Goal: Transaction & Acquisition: Book appointment/travel/reservation

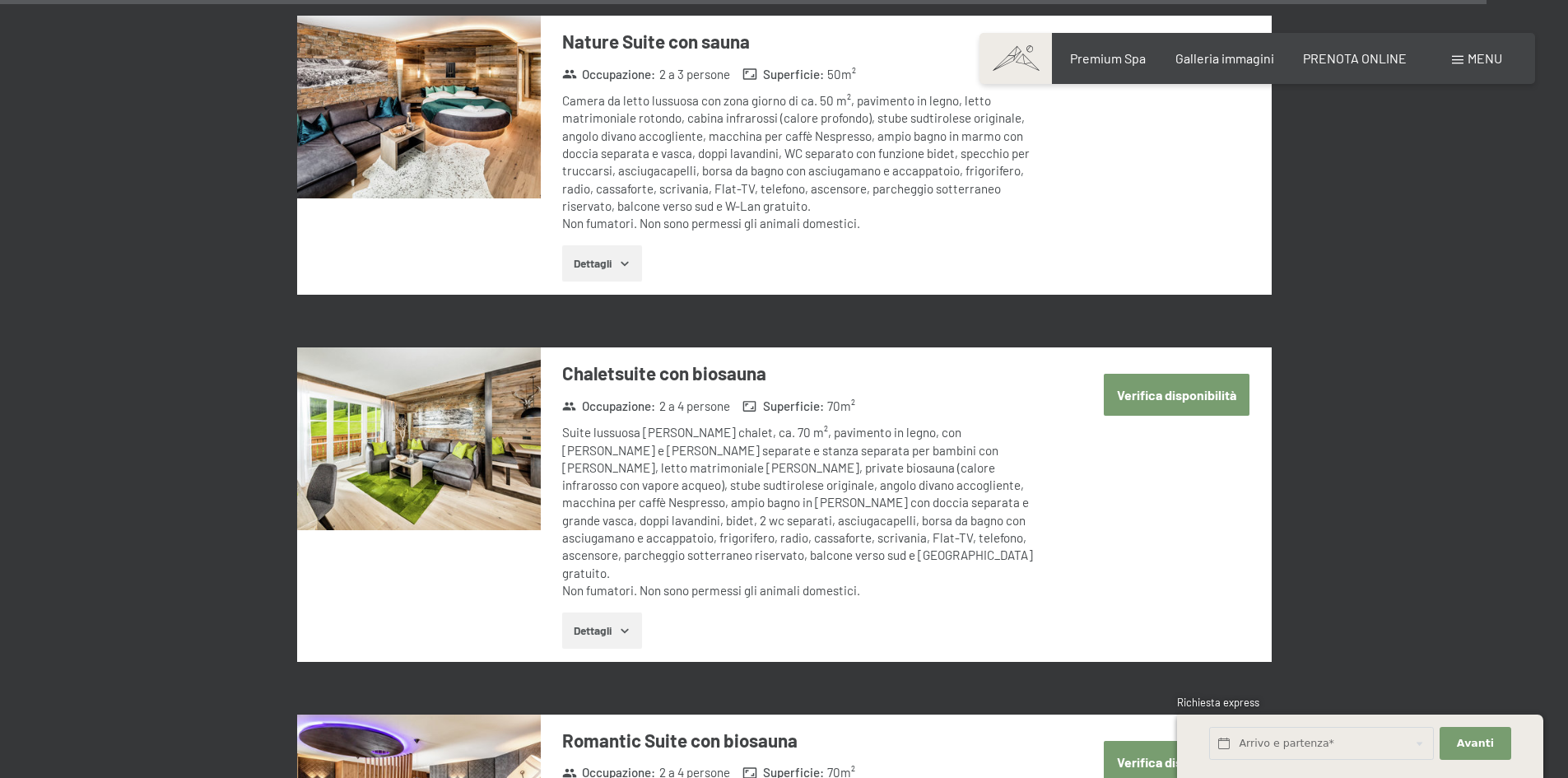
scroll to position [5272, 0]
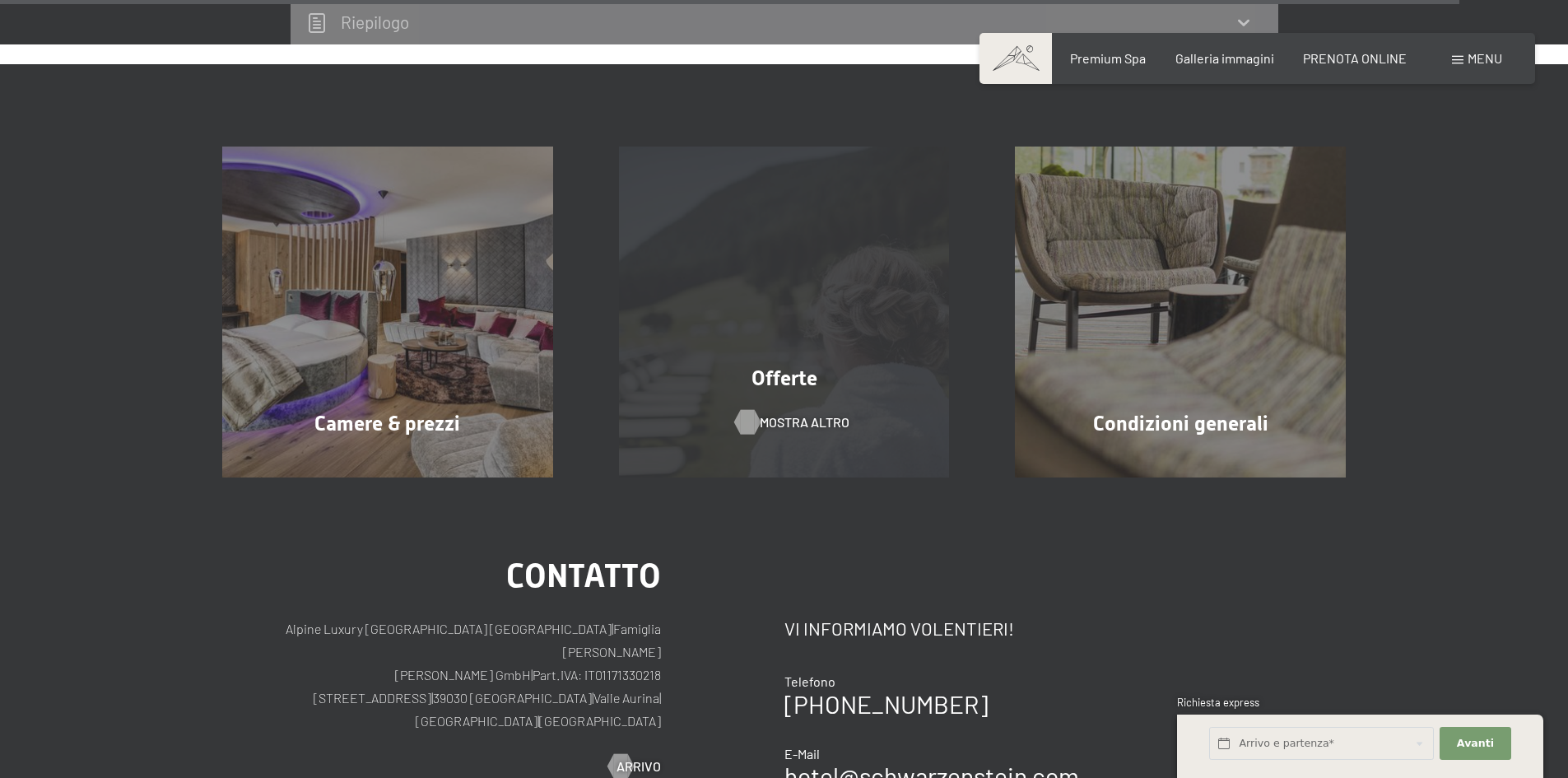
click at [828, 413] on span "mostra altro" at bounding box center [804, 422] width 90 height 18
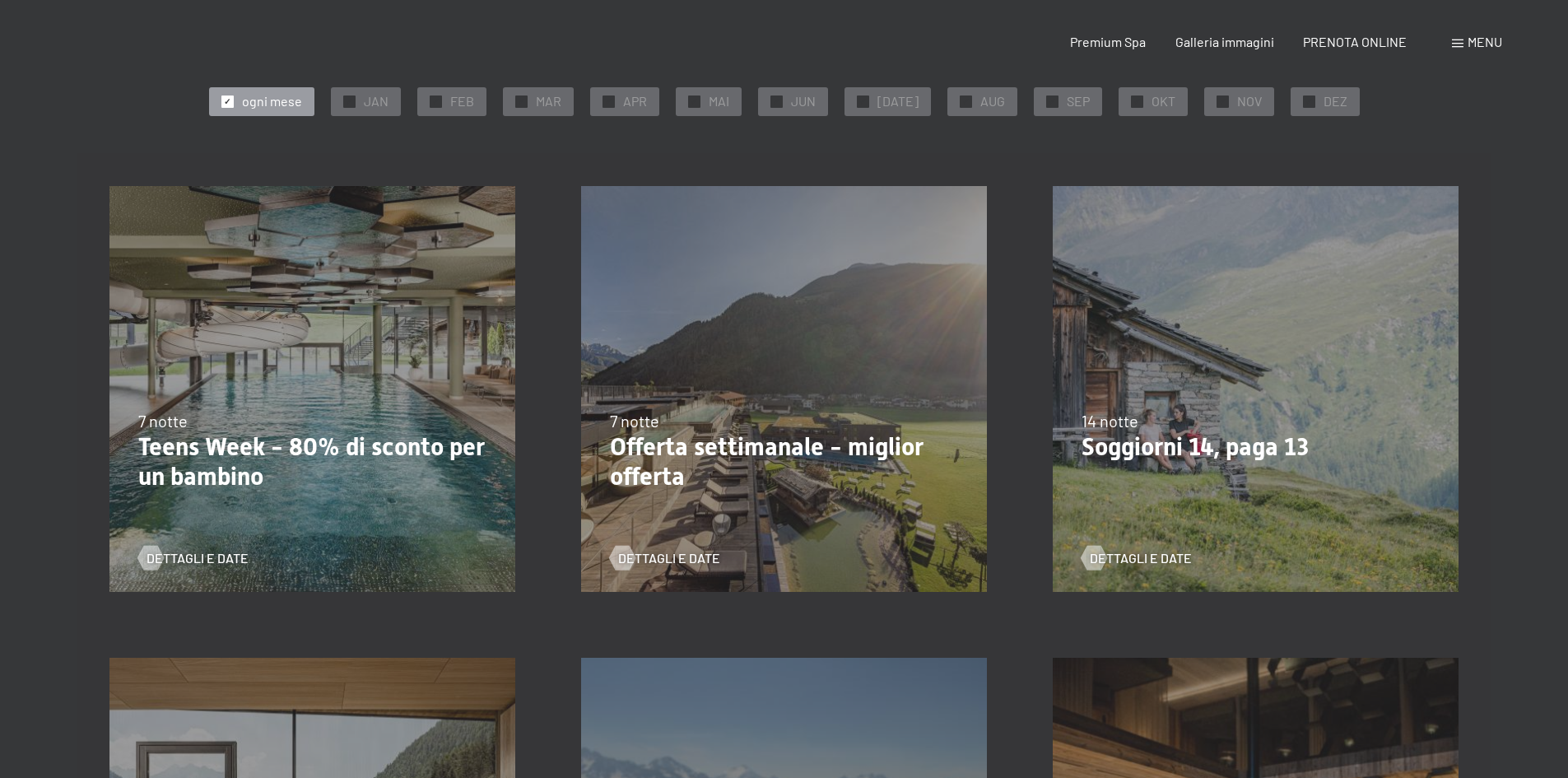
scroll to position [658, 0]
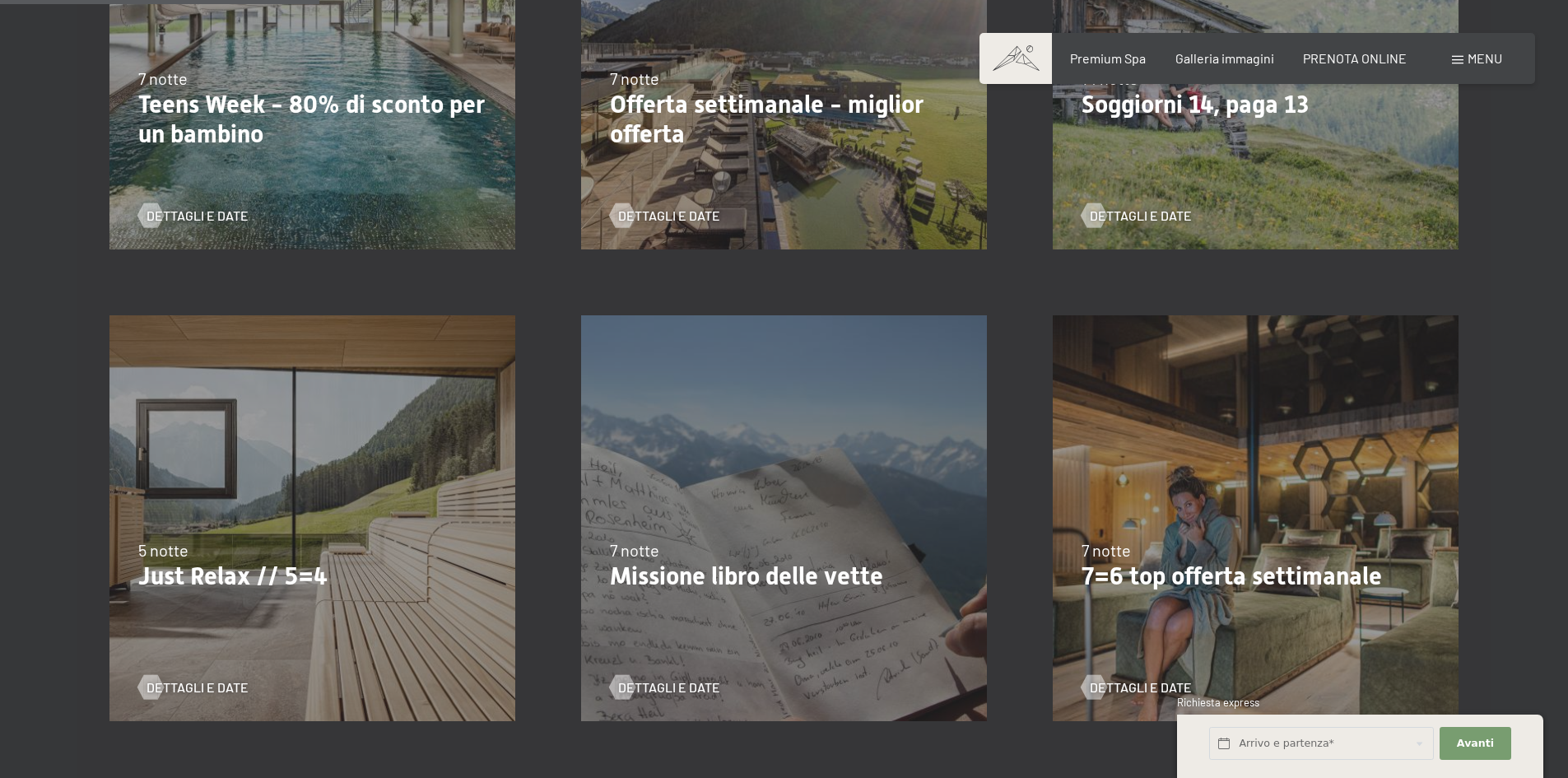
click at [276, 576] on p "Just Relax // 5=4" at bounding box center [313, 575] width 349 height 30
click at [200, 689] on span "Dettagli e Date" at bounding box center [213, 687] width 102 height 18
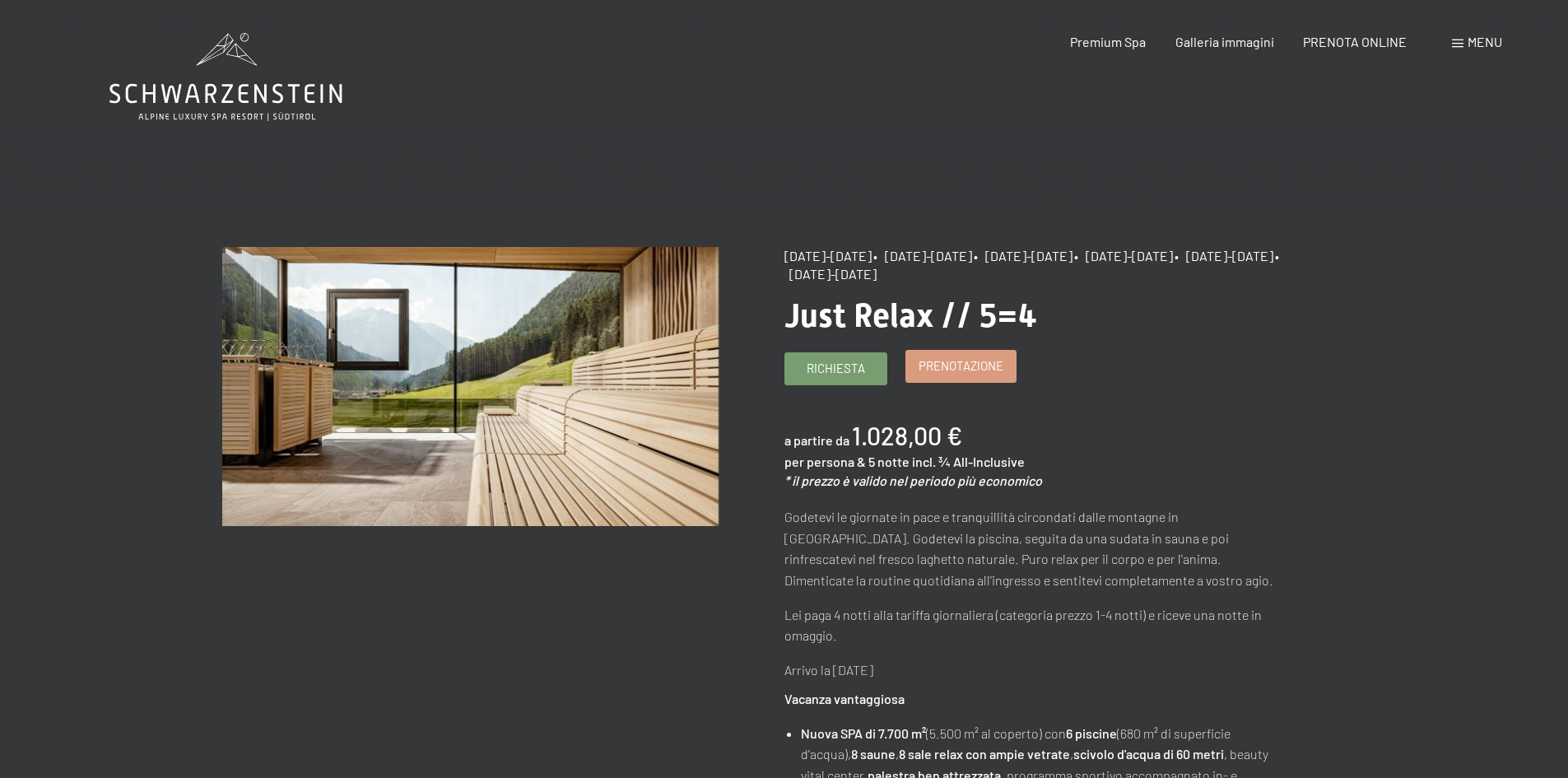
click at [965, 365] on span "Prenotazione" at bounding box center [961, 366] width 85 height 17
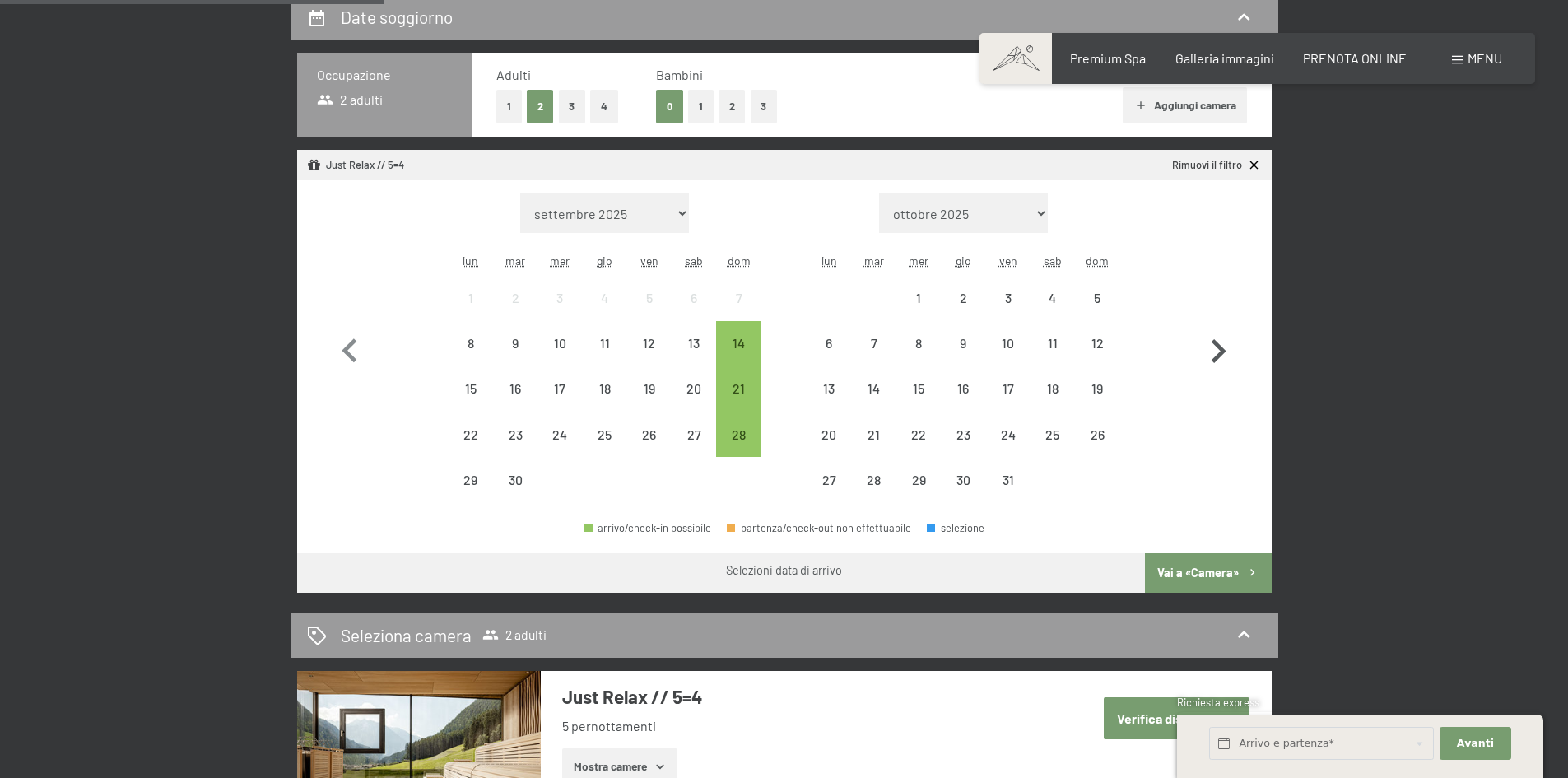
click at [1214, 350] on icon "button" at bounding box center [1218, 351] width 48 height 48
select select "2025-10-01"
select select "2025-11-01"
select select "2025-10-01"
select select "2025-11-01"
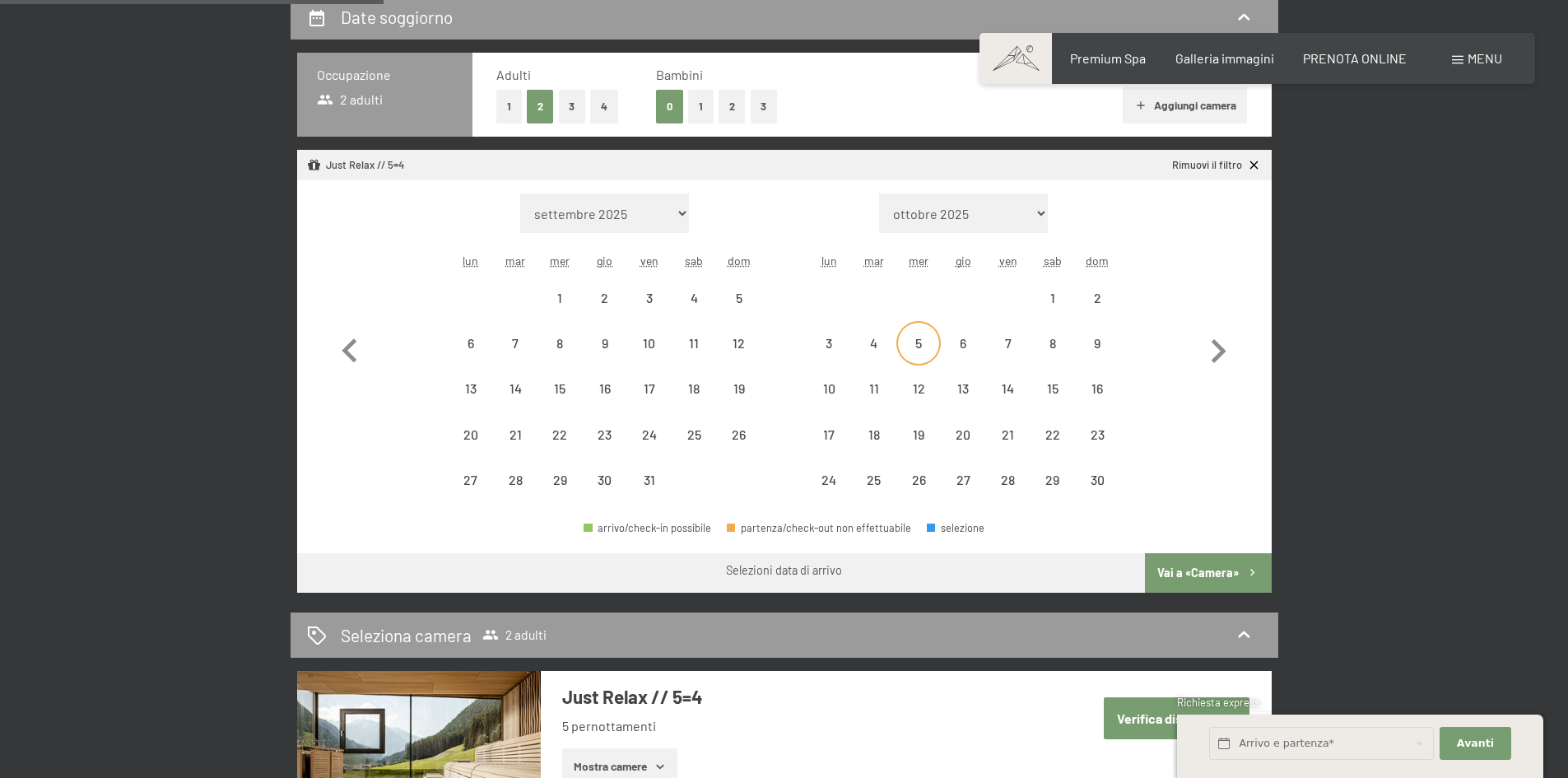
click at [911, 353] on div "5" at bounding box center [919, 357] width 41 height 41
select select "2025-10-01"
select select "2025-11-01"
click at [1051, 349] on div "8" at bounding box center [1053, 357] width 41 height 41
select select "2025-10-01"
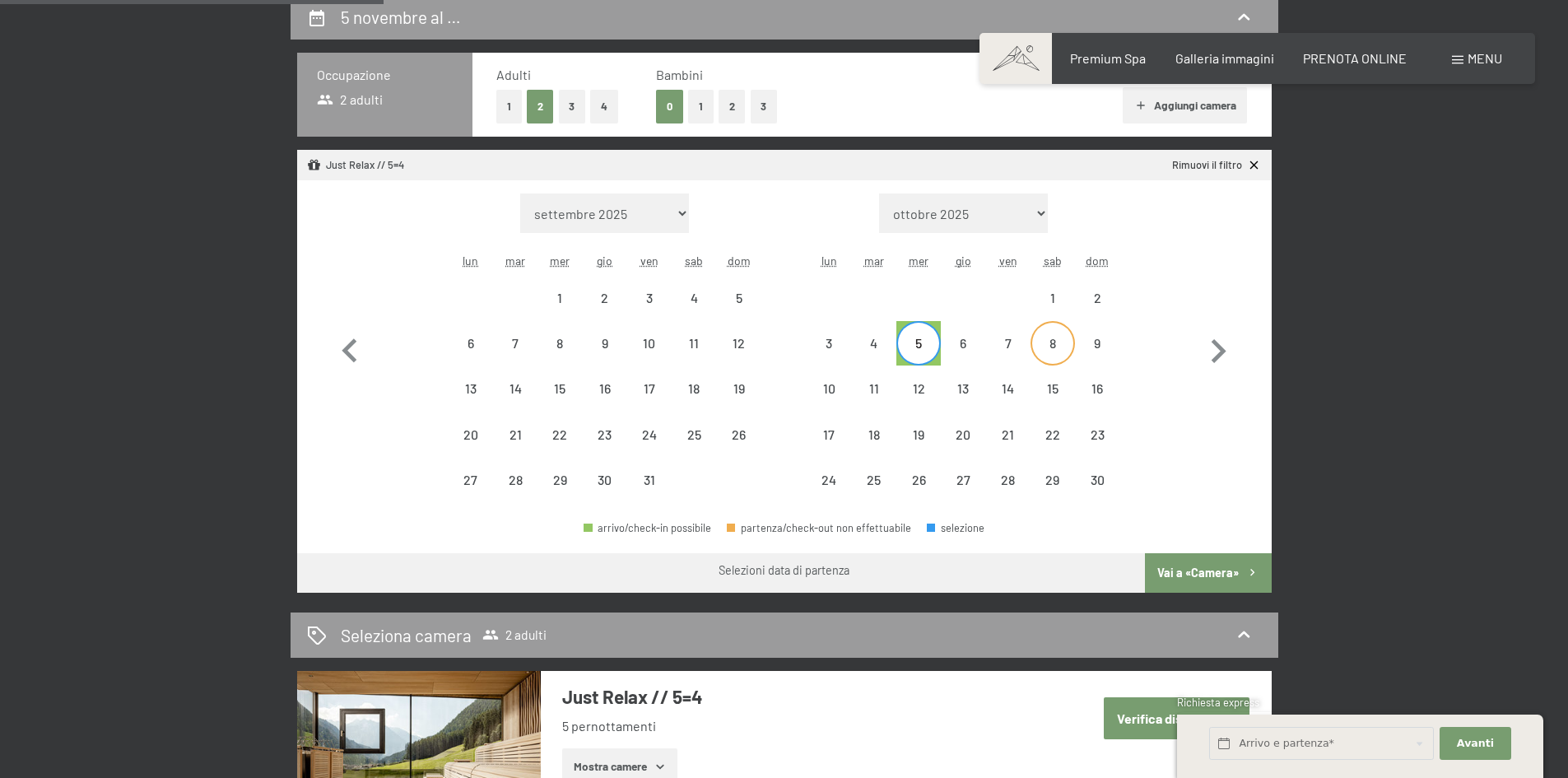
select select "2025-11-01"
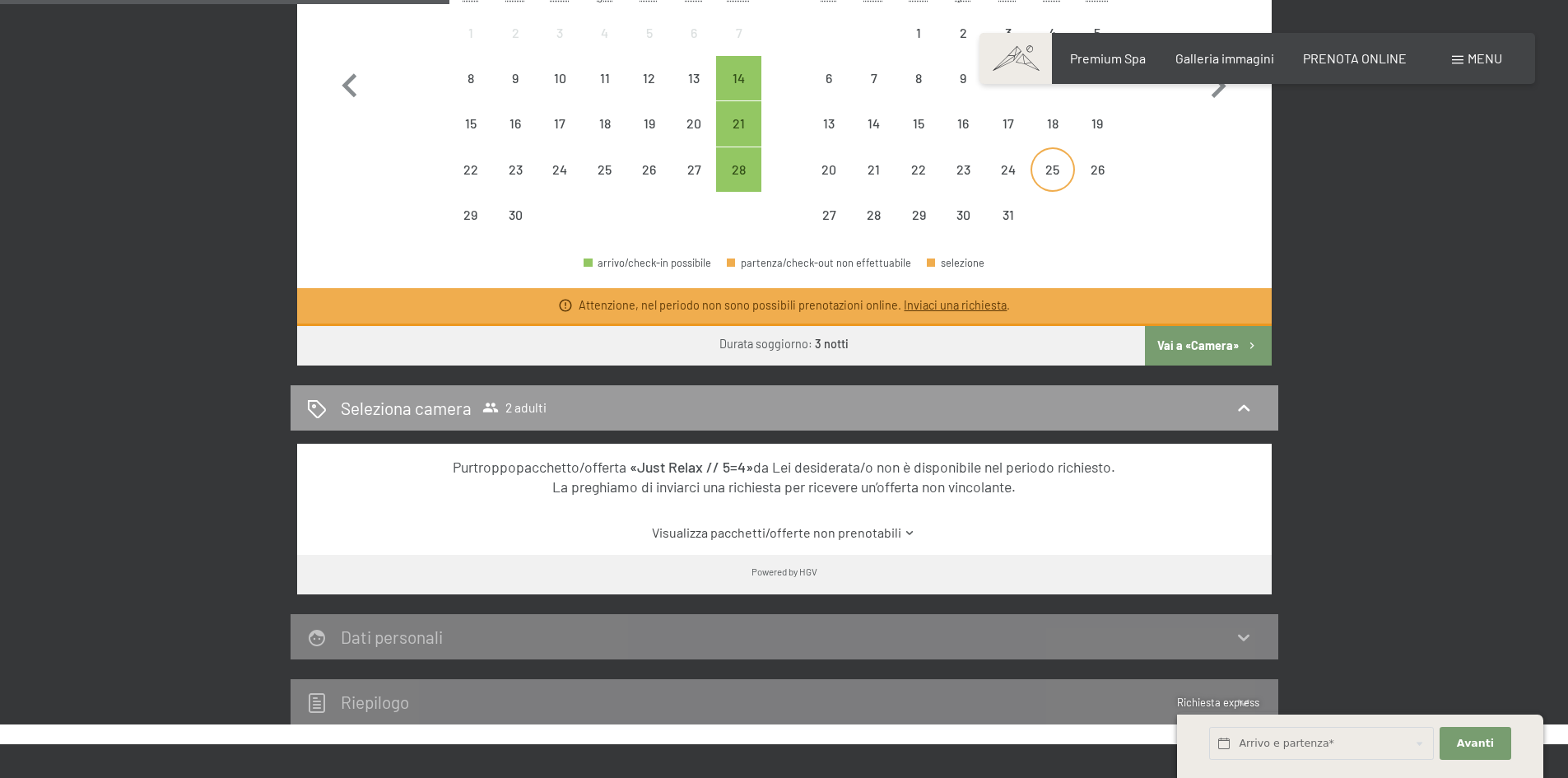
scroll to position [493, 0]
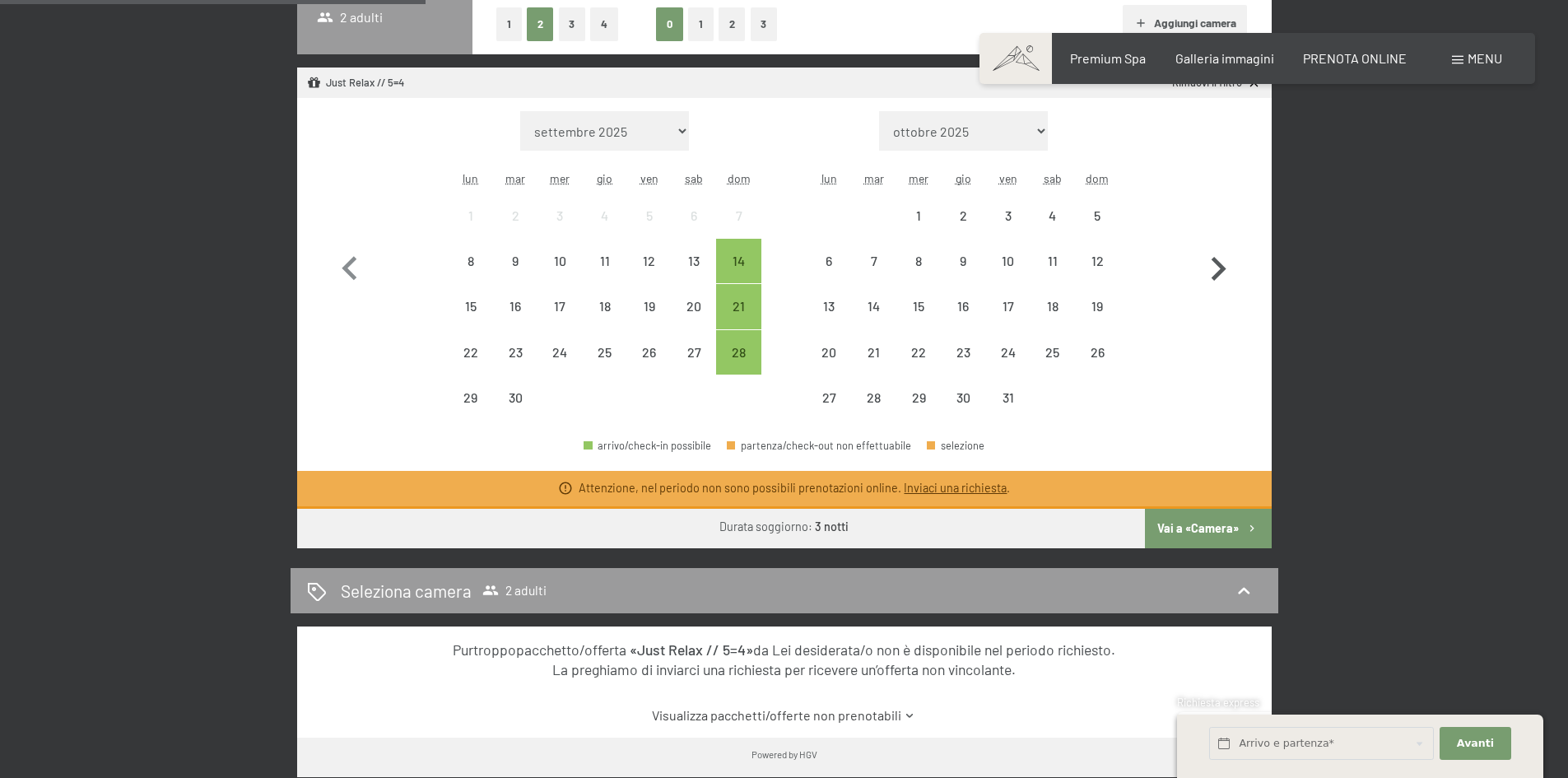
click at [1228, 263] on icon "button" at bounding box center [1218, 268] width 48 height 48
select select "2025-10-01"
select select "2025-11-01"
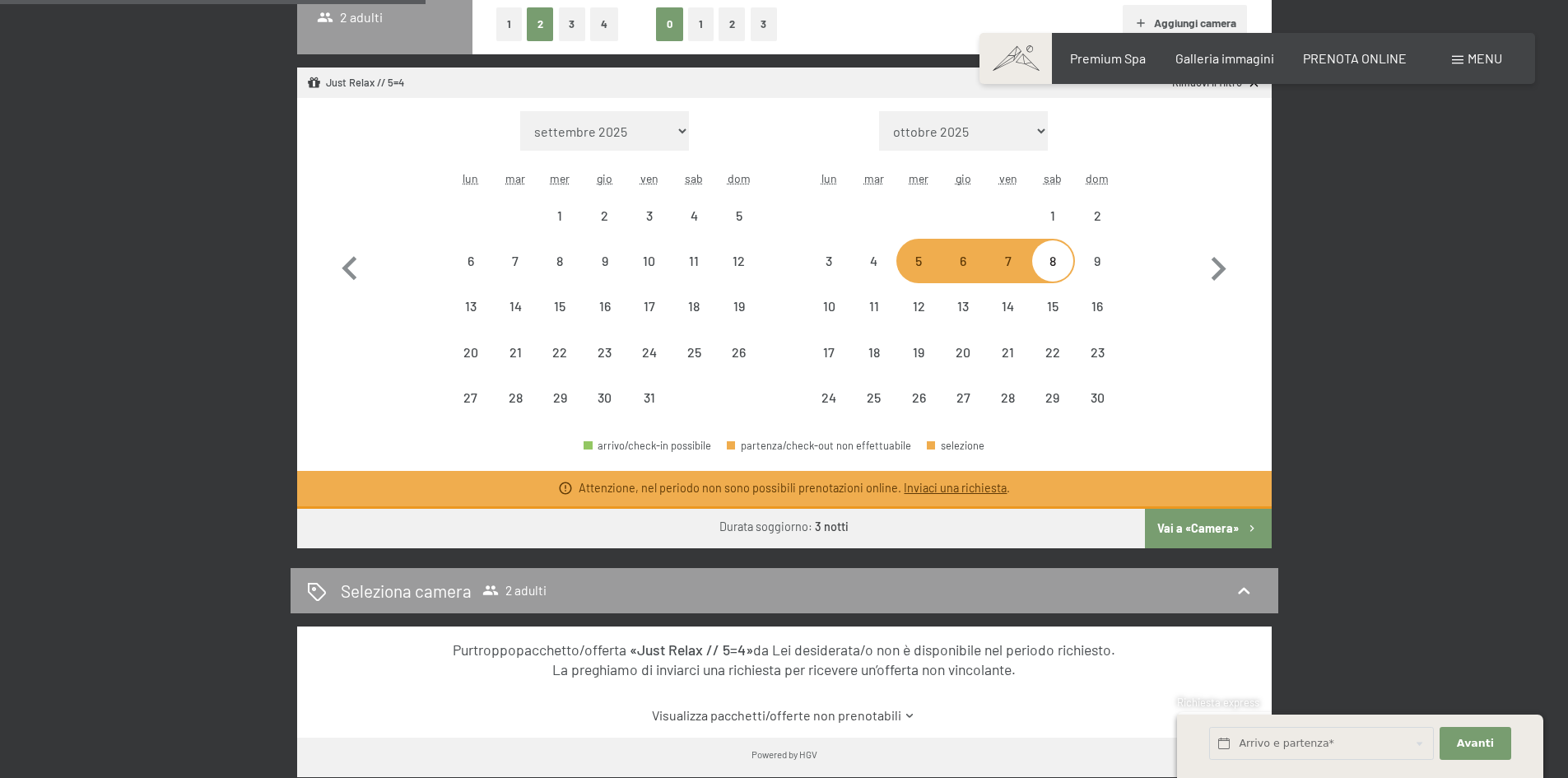
drag, startPoint x: 913, startPoint y: 271, endPoint x: 922, endPoint y: 275, distance: 9.8
click at [914, 271] on div "5" at bounding box center [919, 275] width 41 height 41
select select "2025-10-01"
select select "2025-11-01"
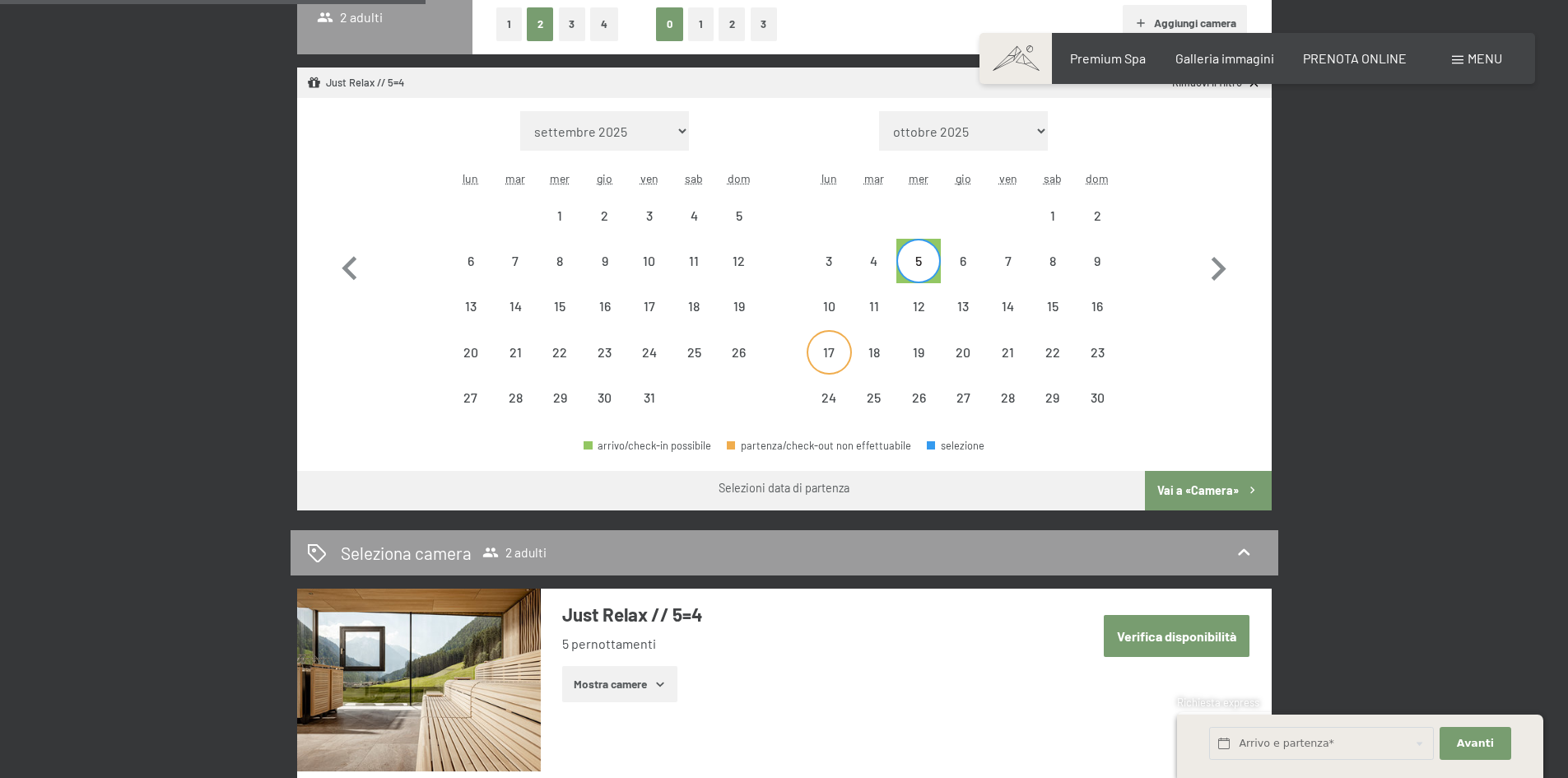
click at [817, 348] on div "17" at bounding box center [829, 366] width 41 height 41
select select "2025-10-01"
select select "2025-11-01"
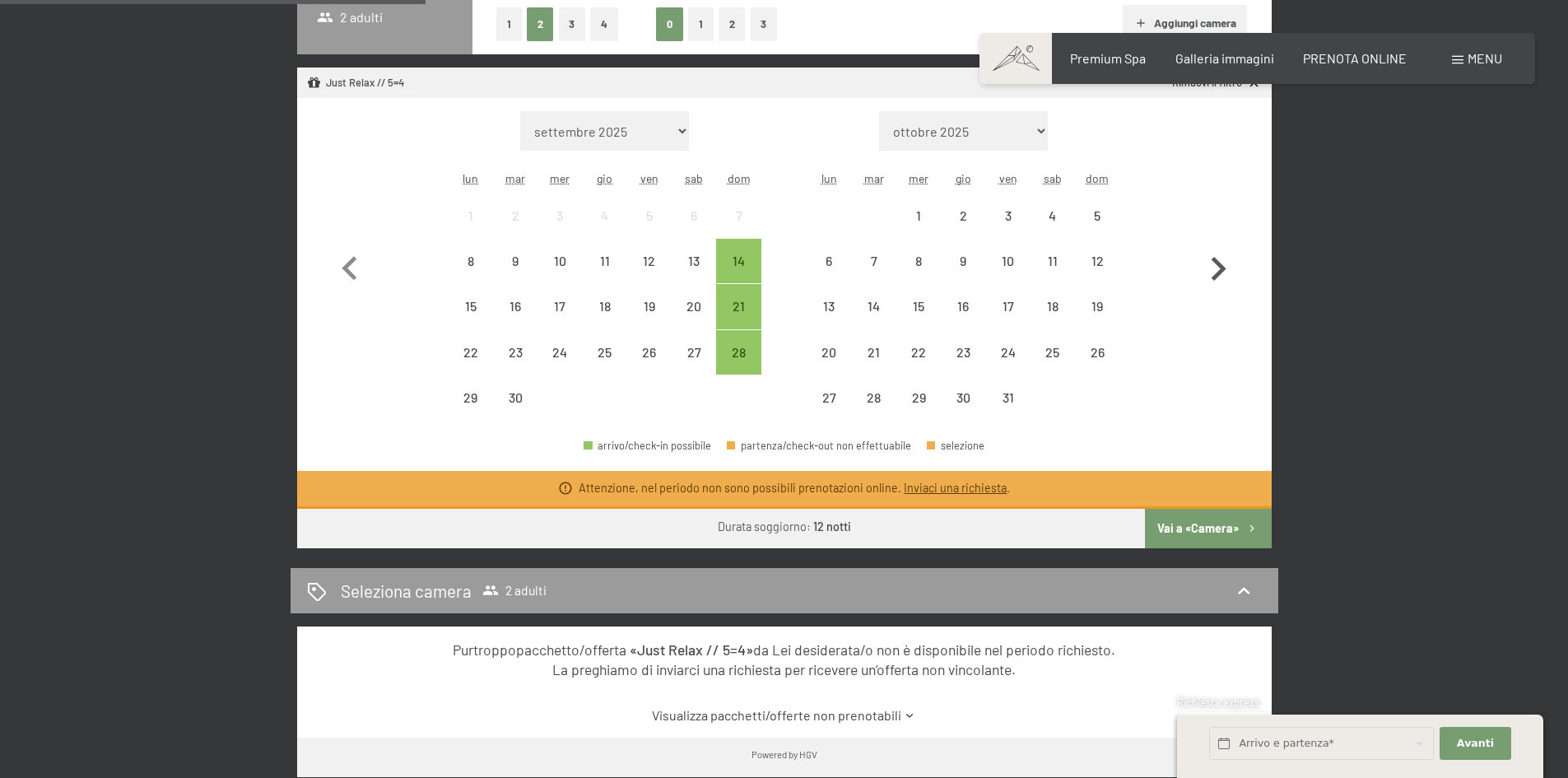
click at [1219, 268] on icon "button" at bounding box center [1218, 268] width 48 height 48
select select "2025-10-01"
select select "2025-11-01"
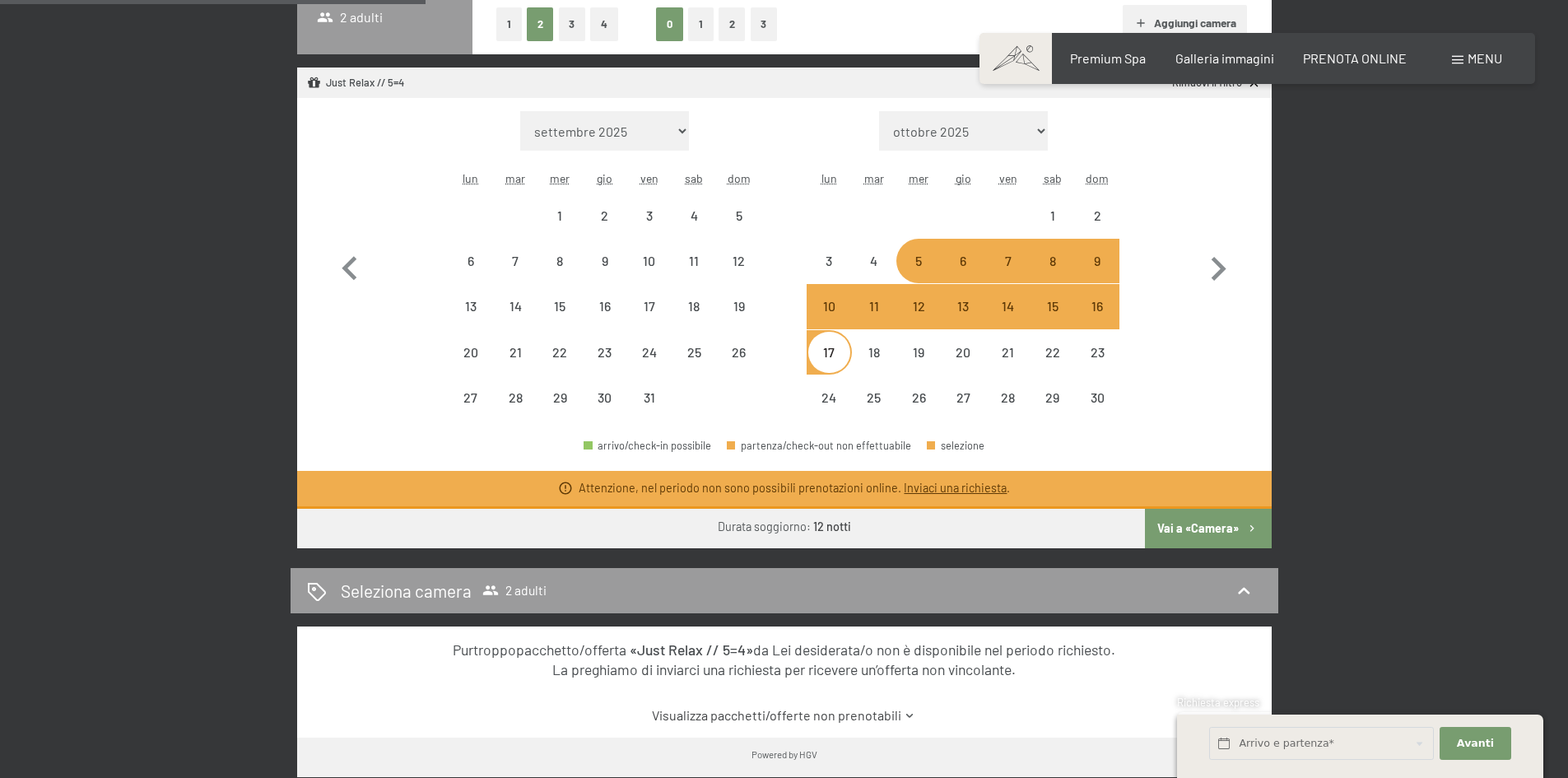
click at [843, 343] on div "17" at bounding box center [829, 352] width 41 height 41
select select "2025-10-01"
select select "2025-11-01"
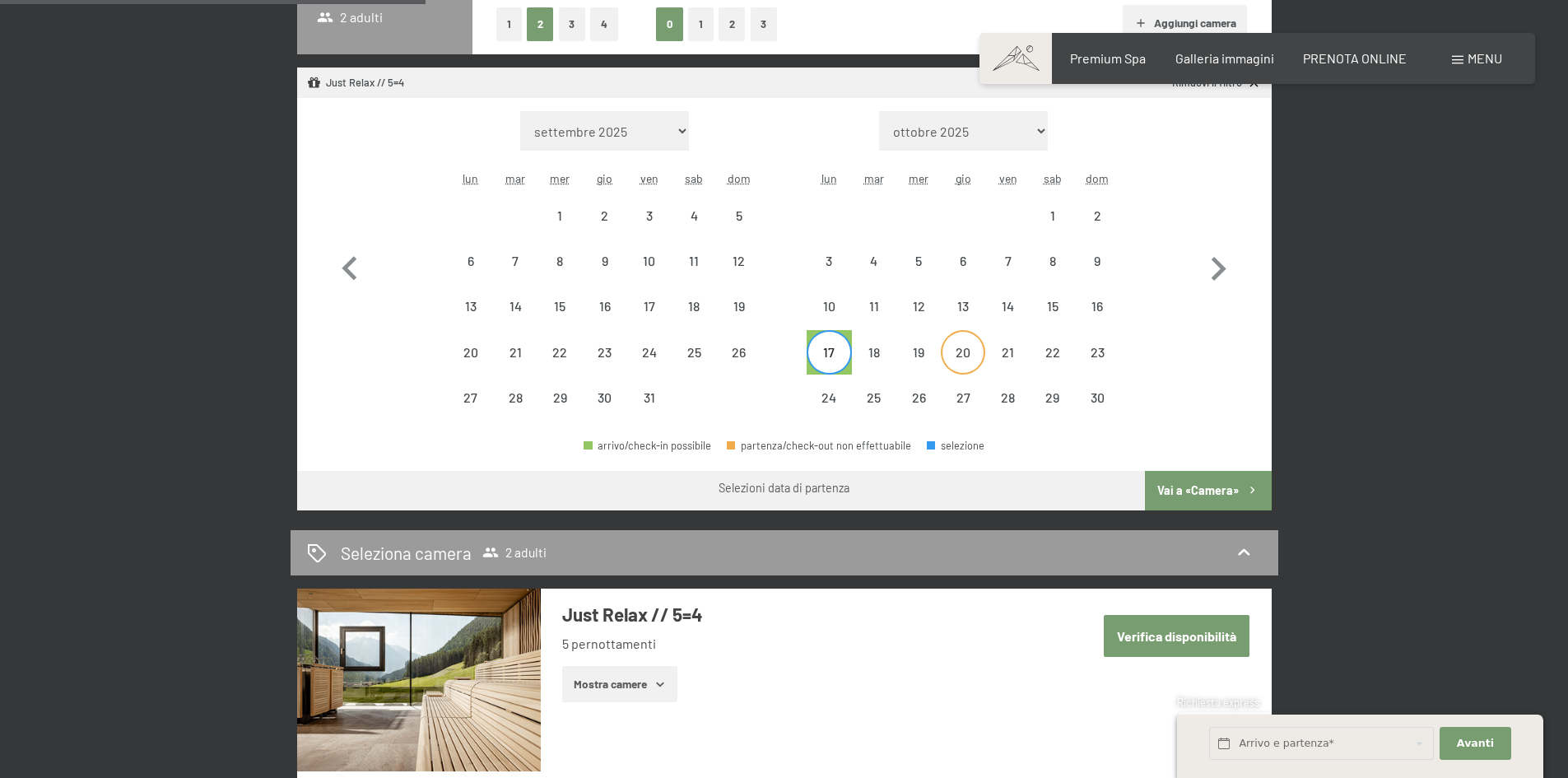
click at [964, 347] on div "20" at bounding box center [963, 366] width 41 height 41
select select "2025-10-01"
select select "2025-11-01"
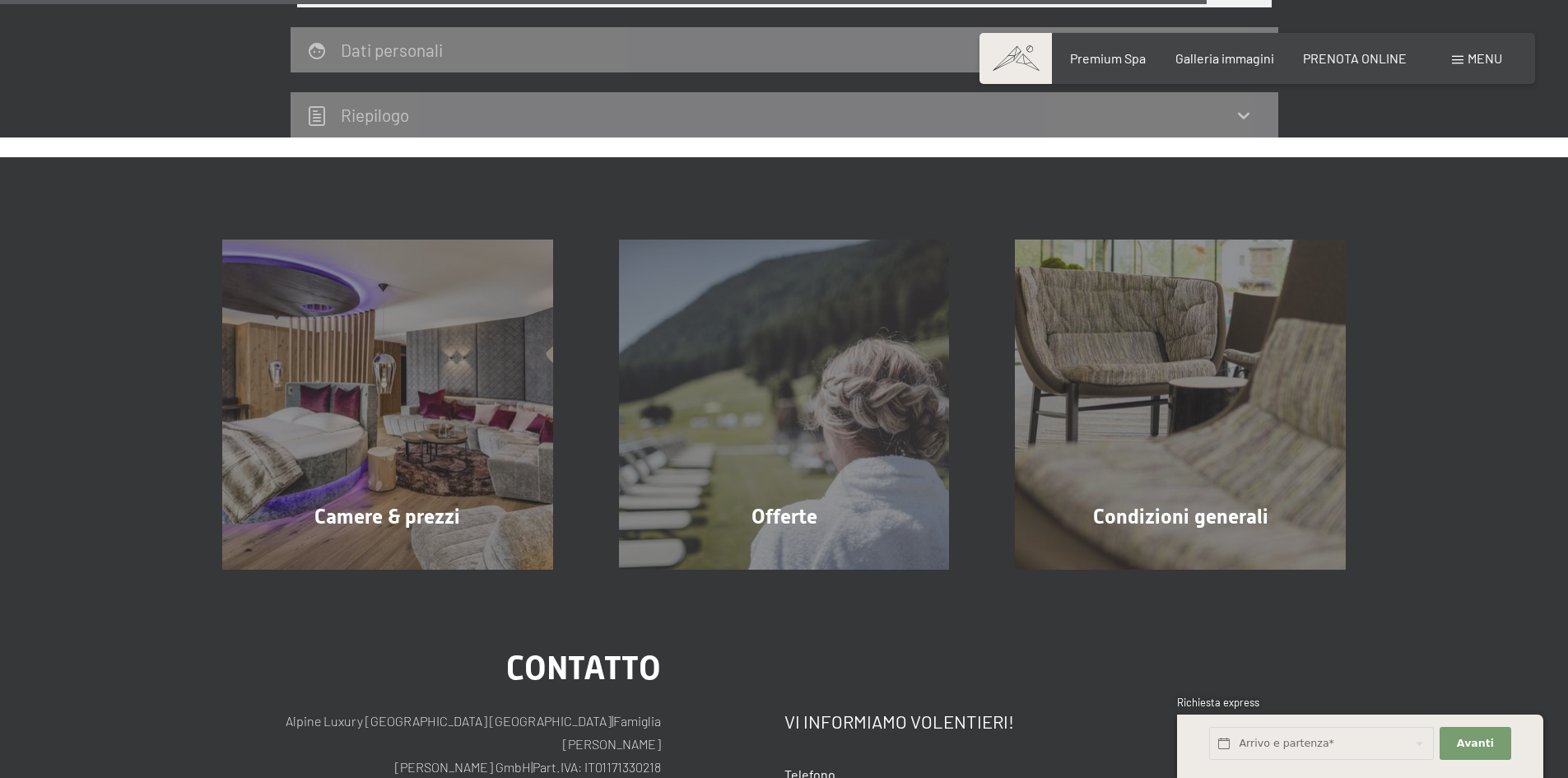
scroll to position [1398, 0]
